Goal: Find contact information: Find contact information

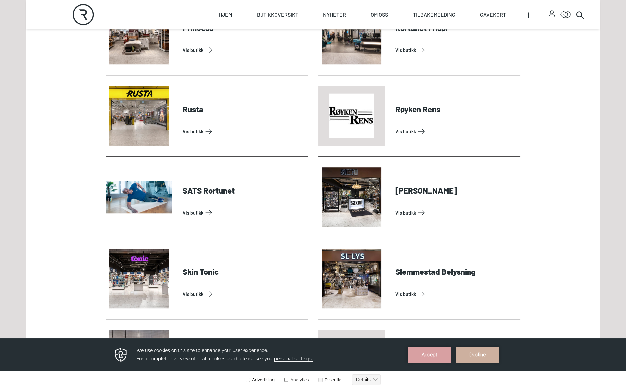
scroll to position [1676, 0]
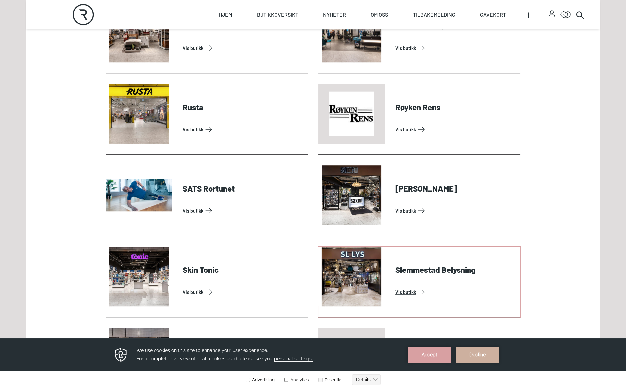
click at [403, 291] on link "Vis butikk" at bounding box center [456, 292] width 122 height 11
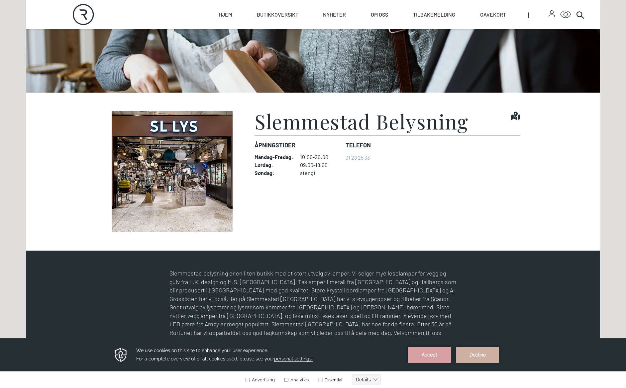
scroll to position [157, 0]
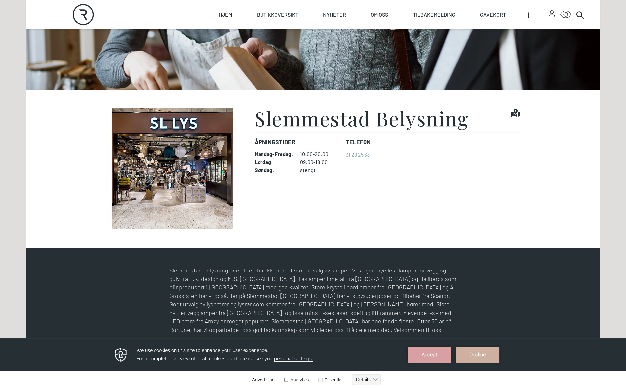
click at [477, 355] on button "Decline" at bounding box center [477, 355] width 43 height 16
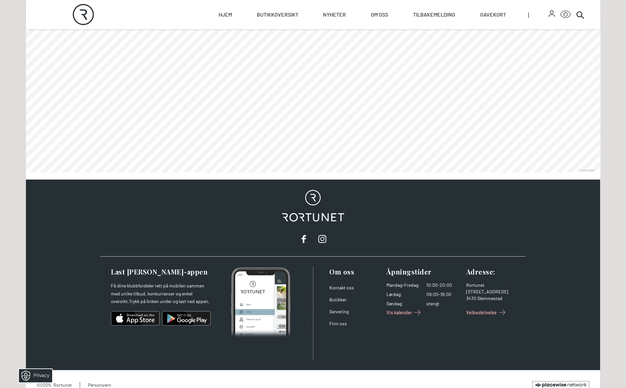
scroll to position [498, 0]
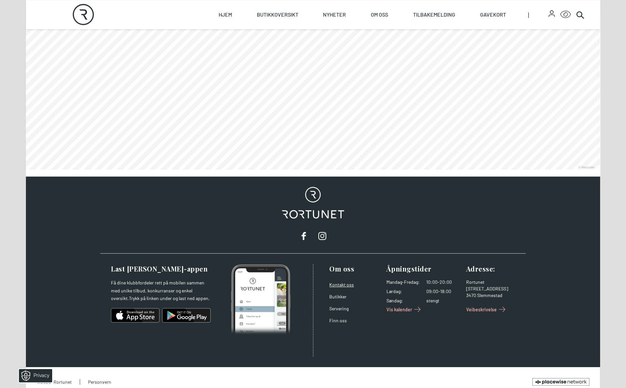
click at [347, 282] on link "Kontakt oss" at bounding box center [341, 285] width 25 height 6
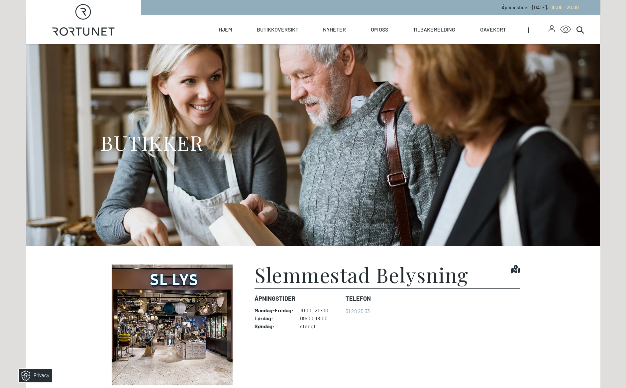
click at [91, 31] on icon "Rortunet" at bounding box center [83, 20] width 63 height 32
select select "NO"
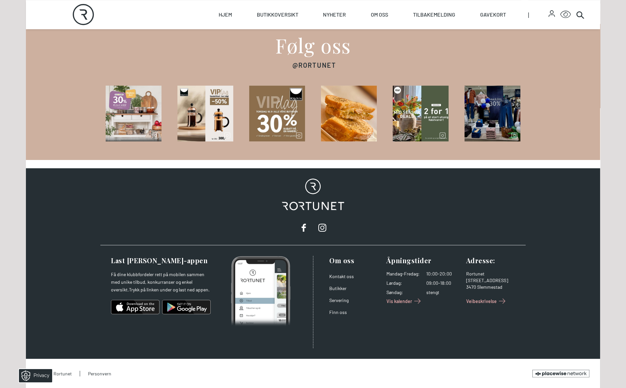
scroll to position [996, 0]
click at [340, 279] on link "Kontakt oss" at bounding box center [341, 277] width 25 height 6
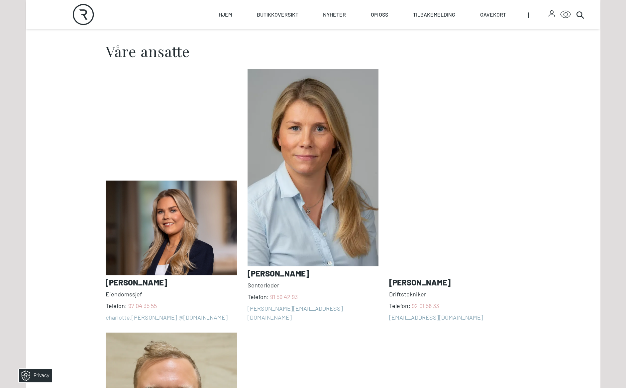
scroll to position [492, 0]
